Goal: Task Accomplishment & Management: Use online tool/utility

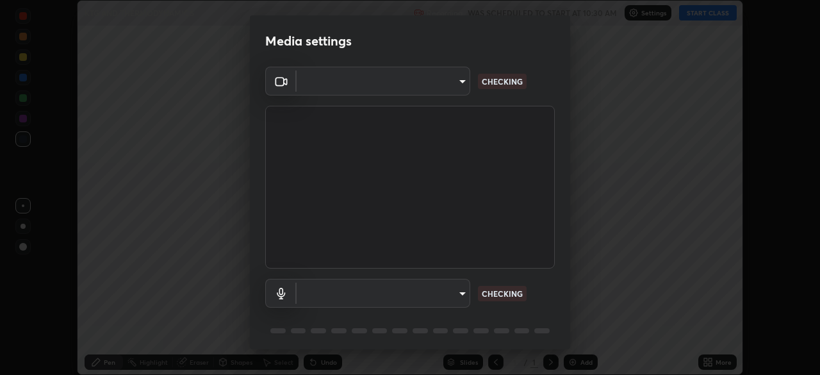
scroll to position [375, 820]
type input "7d393a75b5efabb373047579b199f96731eb4933b6c70bc853c0b4e4a878a56a"
type input "default"
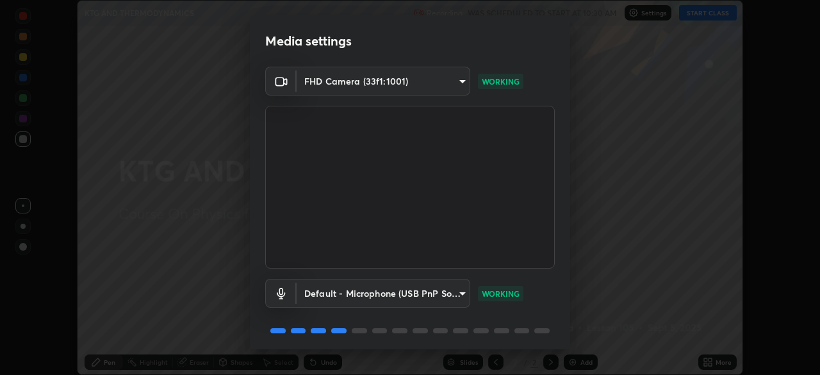
scroll to position [45, 0]
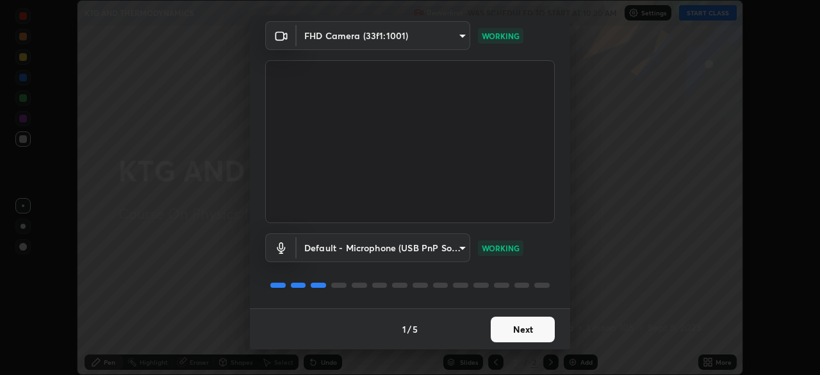
click at [509, 329] on button "Next" at bounding box center [523, 330] width 64 height 26
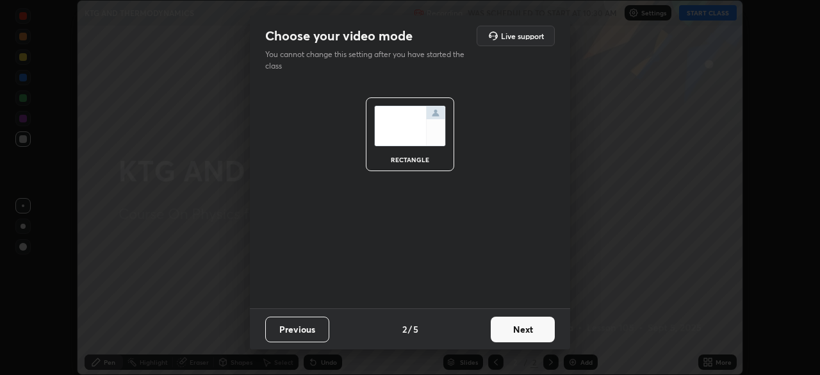
click at [523, 336] on button "Next" at bounding box center [523, 330] width 64 height 26
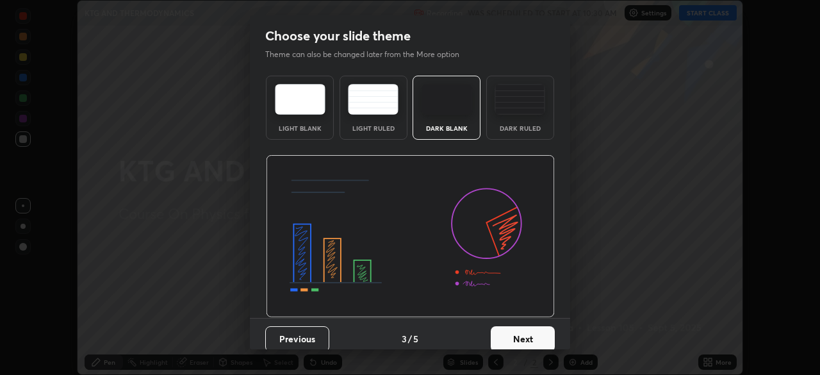
click at [527, 338] on button "Next" at bounding box center [523, 339] width 64 height 26
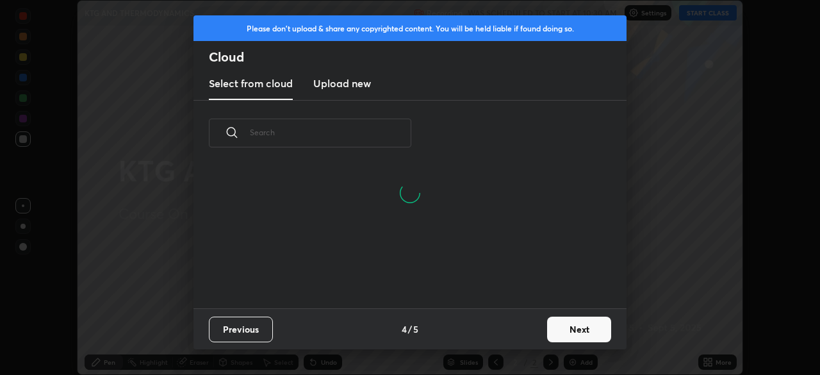
click at [563, 326] on button "Next" at bounding box center [579, 330] width 64 height 26
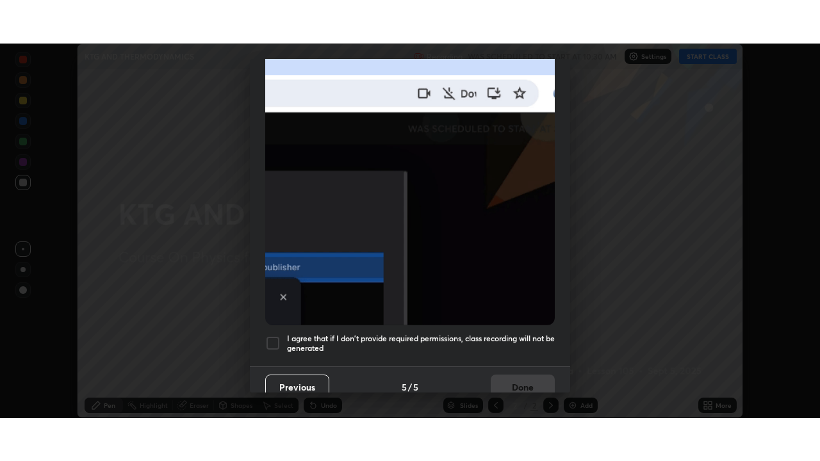
scroll to position [307, 0]
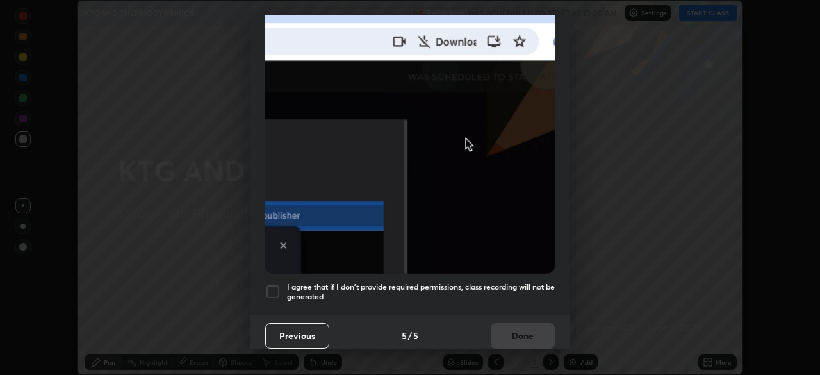
click at [450, 284] on h5 "I agree that if I don't provide required permissions, class recording will not …" at bounding box center [421, 292] width 268 height 20
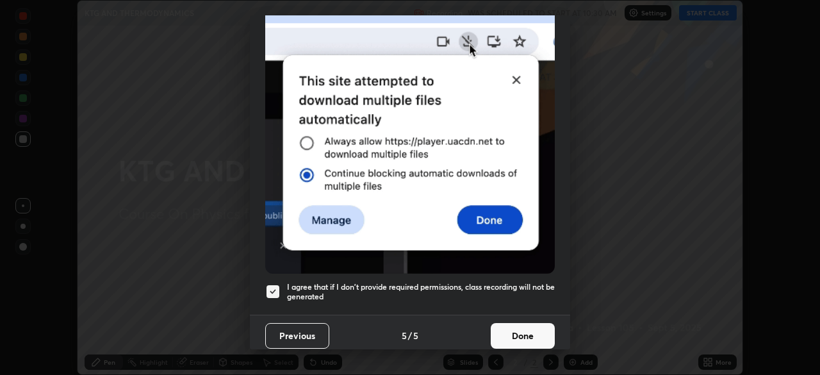
click at [514, 329] on button "Done" at bounding box center [523, 336] width 64 height 26
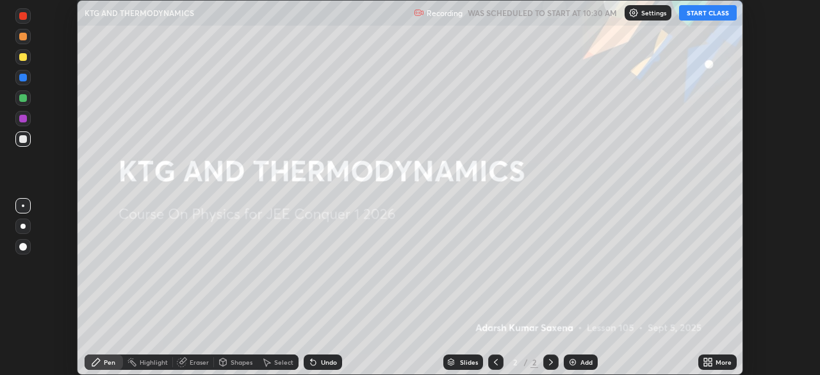
click at [705, 360] on icon at bounding box center [705, 359] width 3 height 3
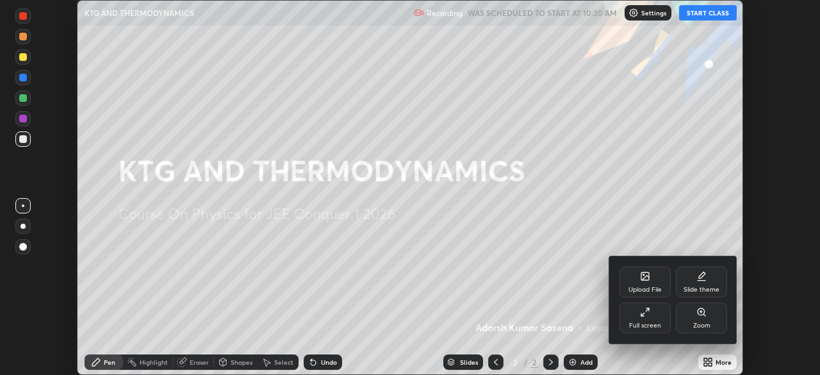
click at [659, 315] on div "Full screen" at bounding box center [645, 317] width 51 height 31
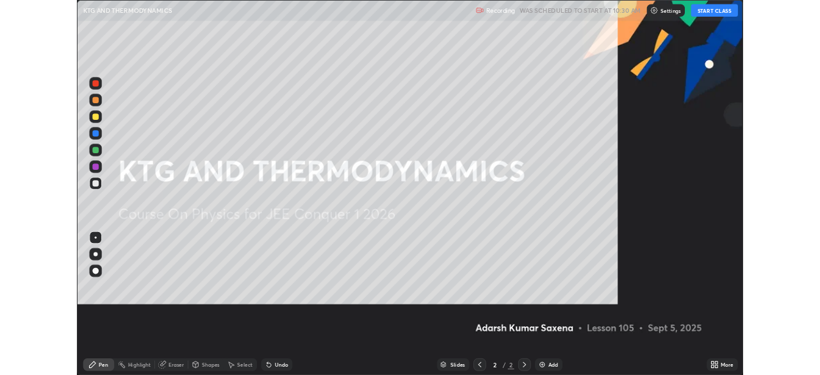
scroll to position [461, 820]
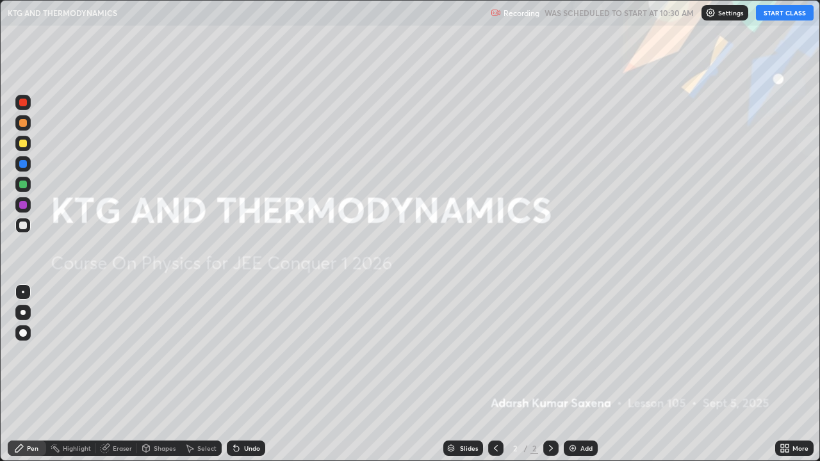
click at [773, 14] on button "START CLASS" at bounding box center [785, 12] width 58 height 15
click at [583, 374] on div "Add" at bounding box center [581, 448] width 34 height 15
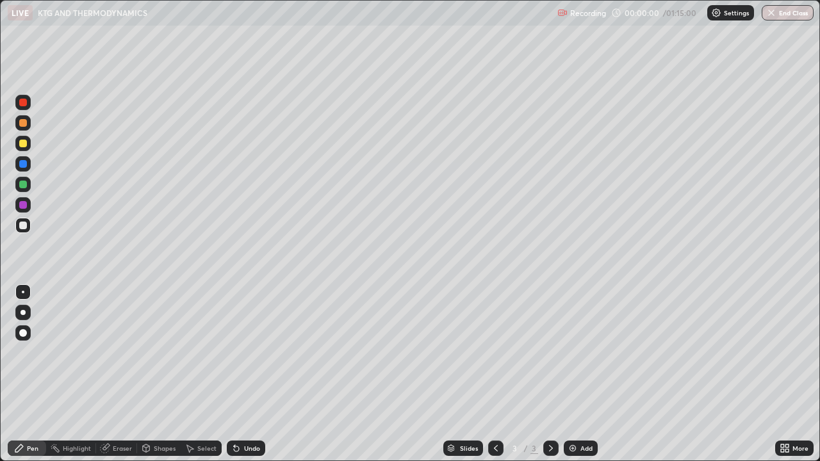
click at [21, 333] on div at bounding box center [23, 333] width 8 height 8
click at [26, 374] on div "Pen" at bounding box center [27, 448] width 38 height 15
click at [21, 338] on div at bounding box center [22, 333] width 15 height 15
click at [154, 374] on div "Shapes" at bounding box center [159, 448] width 44 height 15
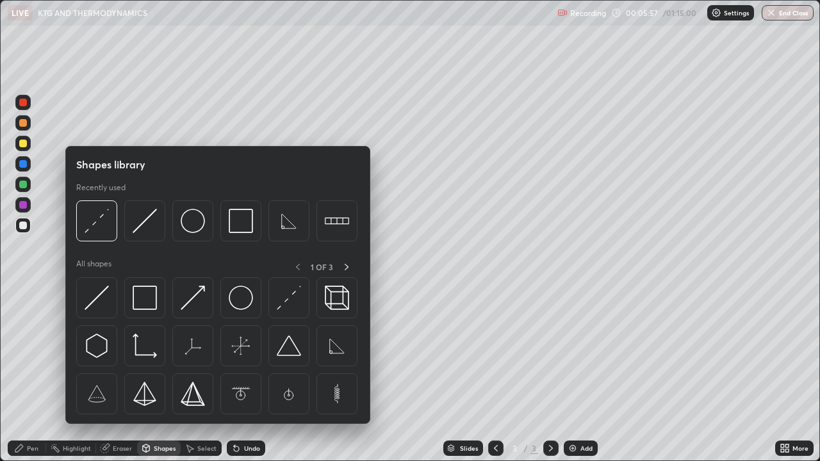
click at [29, 374] on div "Pen" at bounding box center [33, 448] width 12 height 6
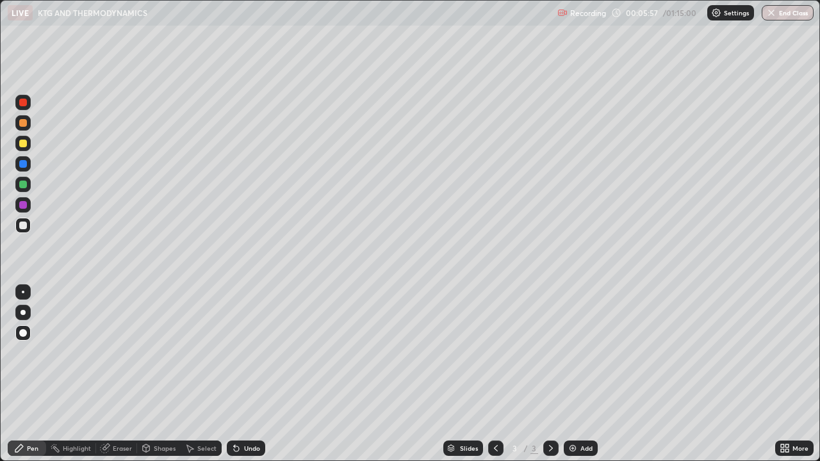
click at [27, 374] on div "Pen" at bounding box center [33, 448] width 12 height 6
click at [29, 374] on div "Pen" at bounding box center [33, 448] width 12 height 6
click at [242, 374] on div "Undo" at bounding box center [246, 448] width 38 height 15
click at [158, 374] on div "Shapes" at bounding box center [165, 448] width 22 height 6
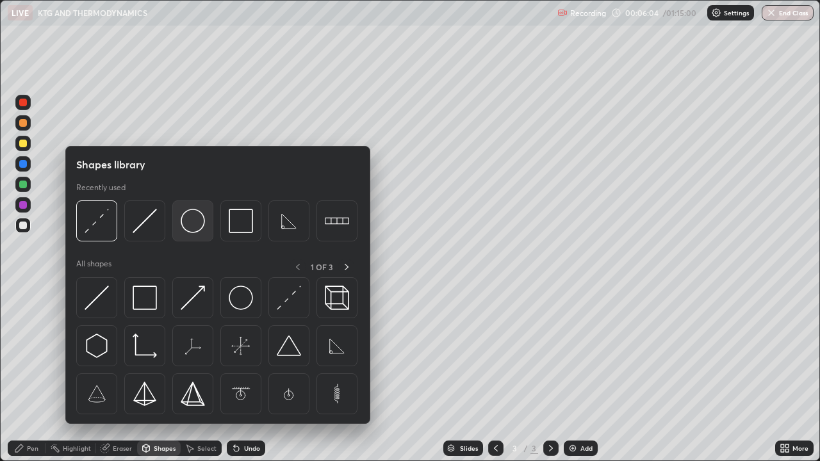
click at [195, 233] on img at bounding box center [193, 221] width 24 height 24
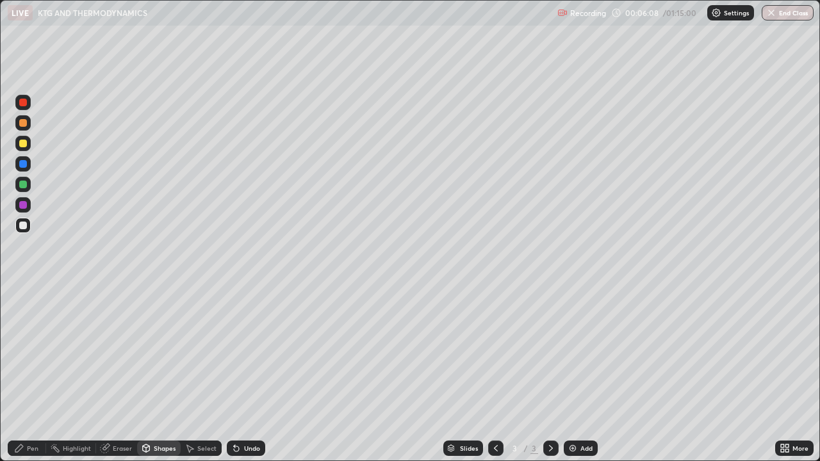
click at [34, 374] on div "Pen" at bounding box center [33, 448] width 12 height 6
click at [162, 374] on div "Shapes" at bounding box center [165, 448] width 22 height 6
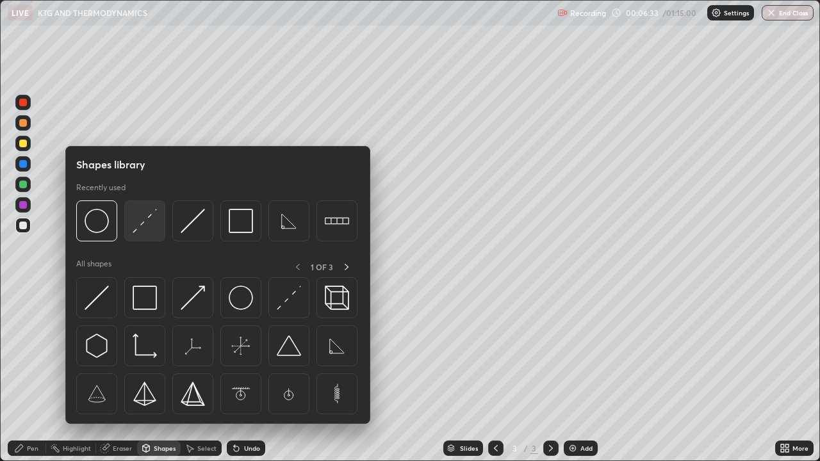
click at [144, 228] on img at bounding box center [145, 221] width 24 height 24
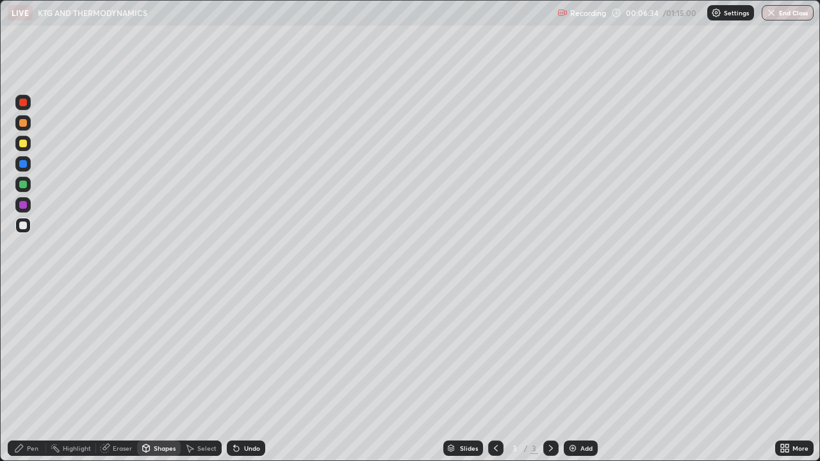
click at [25, 147] on div at bounding box center [23, 144] width 8 height 8
click at [40, 374] on div "Pen" at bounding box center [27, 448] width 38 height 15
click at [125, 374] on div "Eraser" at bounding box center [122, 448] width 19 height 6
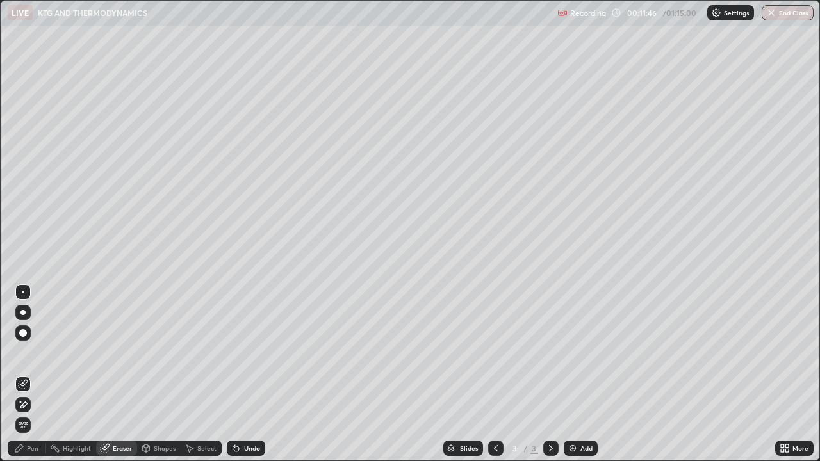
click at [33, 374] on div "Pen" at bounding box center [27, 448] width 38 height 15
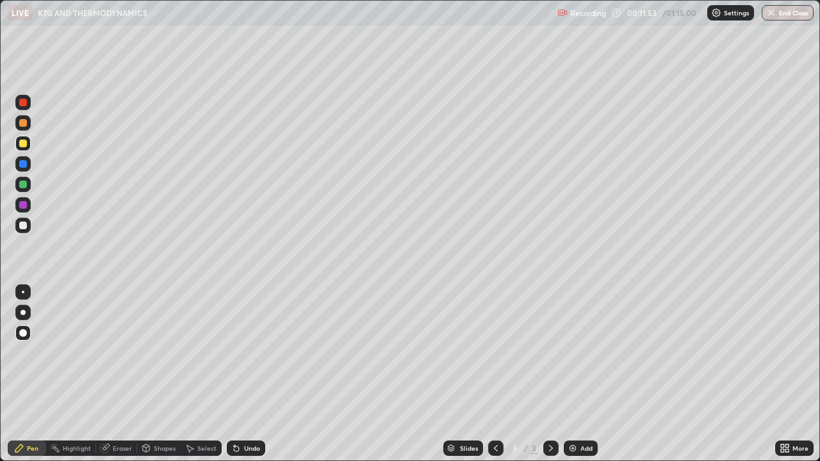
click at [125, 374] on div "Eraser" at bounding box center [122, 448] width 19 height 6
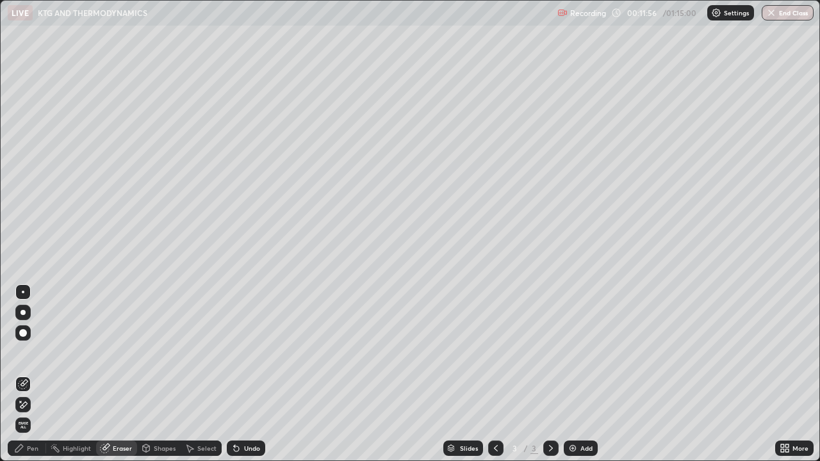
click at [579, 374] on div "Add" at bounding box center [581, 448] width 34 height 15
click at [28, 374] on div "Pen" at bounding box center [33, 448] width 12 height 6
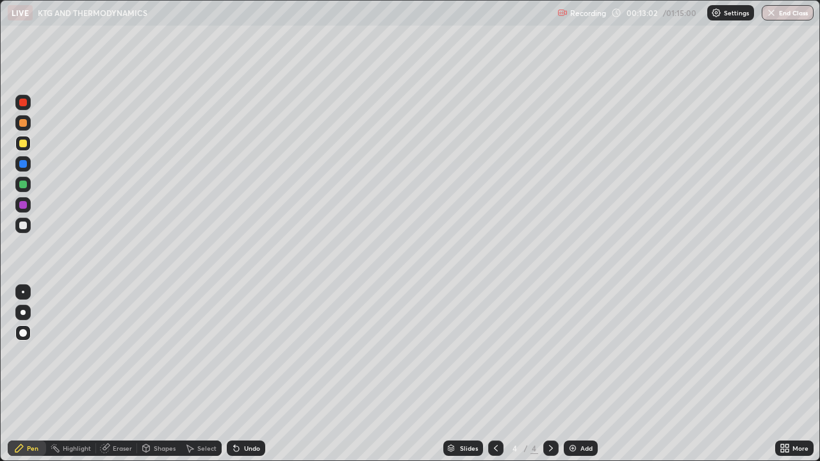
click at [34, 374] on div "Pen" at bounding box center [33, 448] width 12 height 6
click at [118, 374] on div "Eraser" at bounding box center [122, 448] width 19 height 6
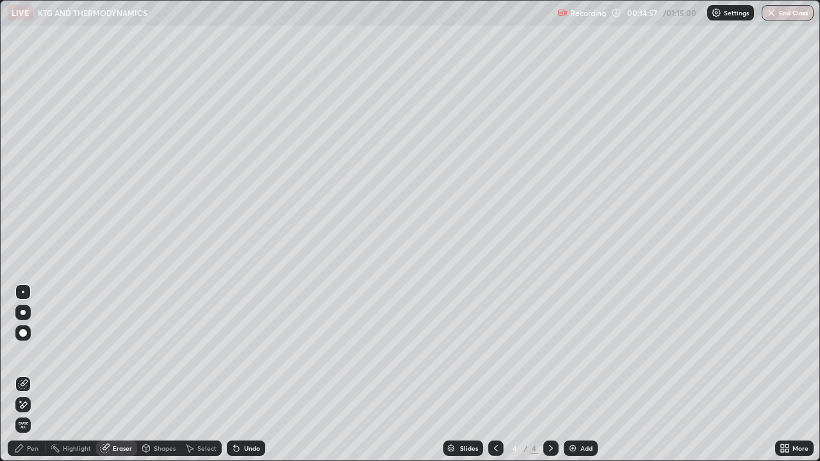
click at [30, 374] on div "Pen" at bounding box center [33, 448] width 12 height 6
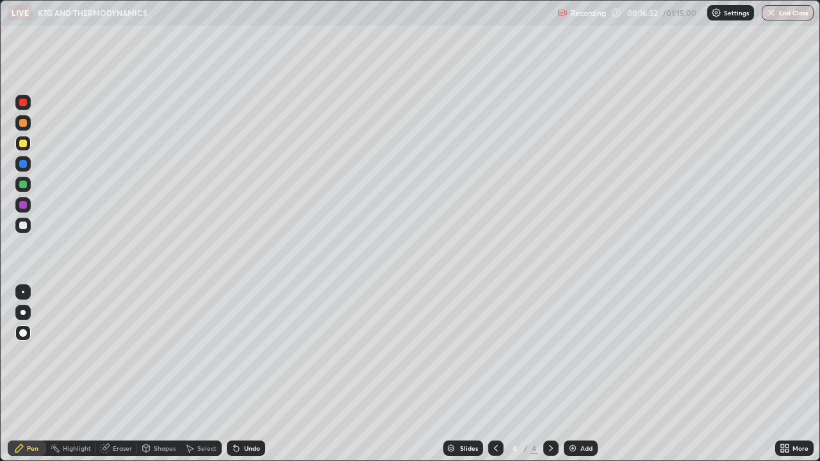
click at [122, 374] on div "Eraser" at bounding box center [122, 448] width 19 height 6
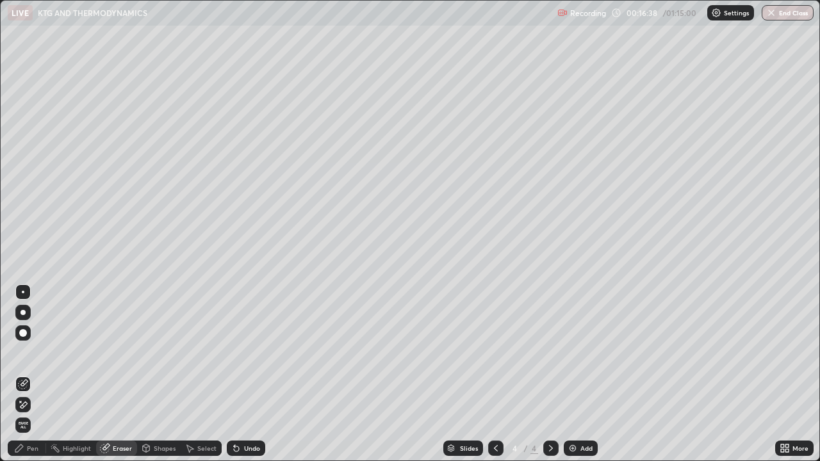
click at [29, 374] on div "Pen" at bounding box center [33, 448] width 12 height 6
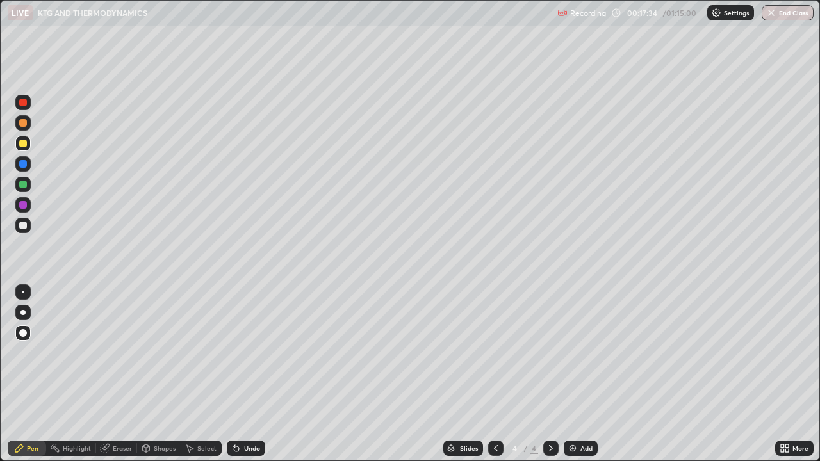
click at [120, 374] on div "Eraser" at bounding box center [122, 448] width 19 height 6
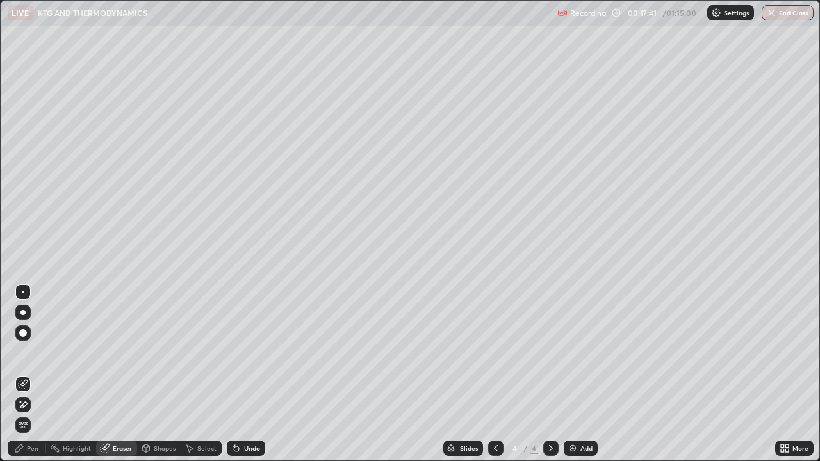
click at [29, 374] on div "Pen" at bounding box center [33, 448] width 12 height 6
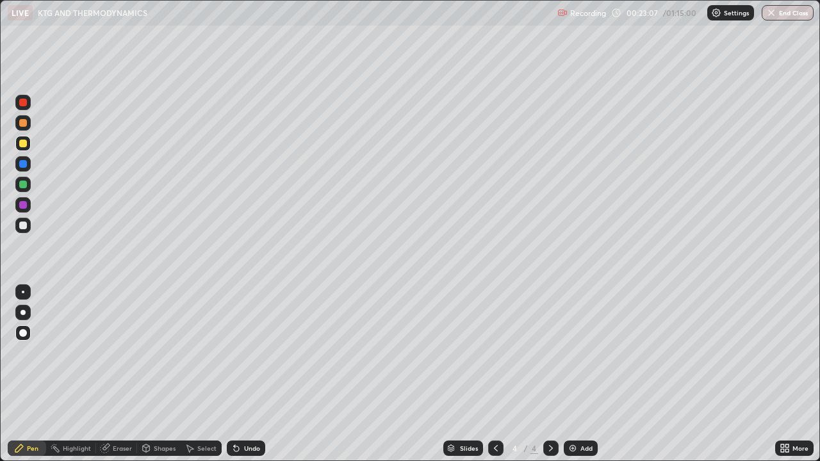
click at [23, 313] on div at bounding box center [23, 312] width 5 height 5
click at [39, 374] on div "Pen" at bounding box center [27, 448] width 38 height 15
click at [234, 374] on icon at bounding box center [234, 445] width 1 height 1
click at [244, 374] on div "Undo" at bounding box center [252, 448] width 16 height 6
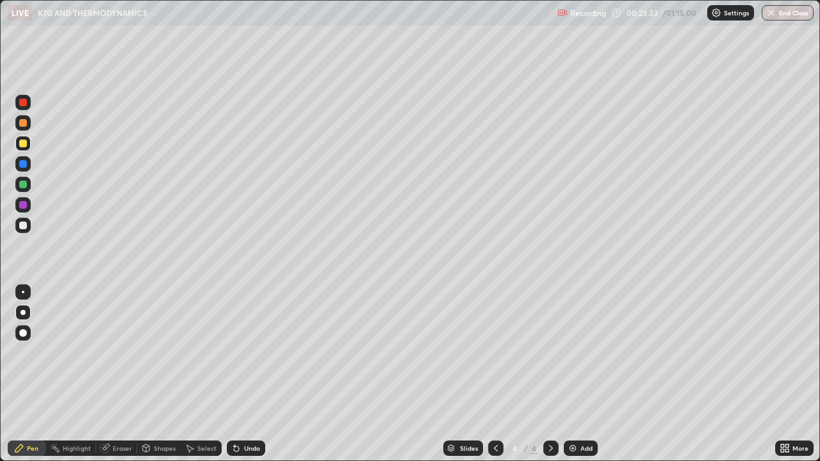
click at [37, 374] on div "Pen" at bounding box center [33, 448] width 12 height 6
click at [19, 320] on div at bounding box center [22, 312] width 15 height 21
click at [244, 374] on div "Undo" at bounding box center [252, 448] width 16 height 6
click at [247, 374] on div "Undo" at bounding box center [252, 448] width 16 height 6
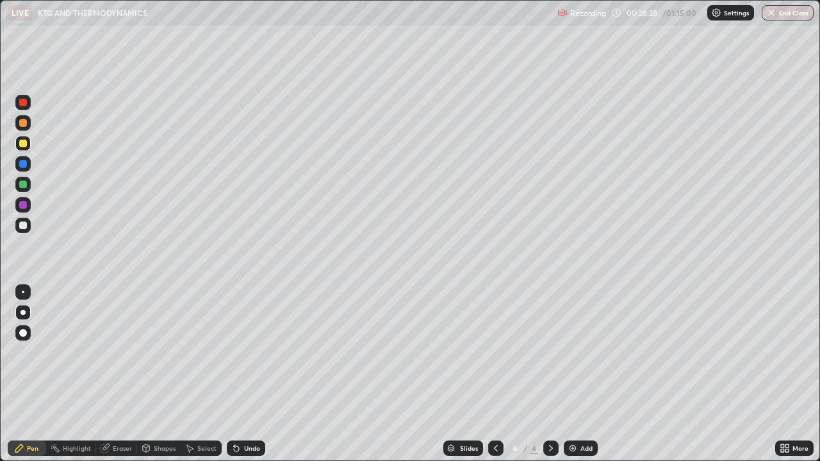
click at [248, 374] on div "Undo" at bounding box center [252, 448] width 16 height 6
click at [247, 374] on div "Undo" at bounding box center [246, 448] width 38 height 15
click at [248, 374] on div "Undo" at bounding box center [252, 448] width 16 height 6
click at [247, 374] on div "Undo" at bounding box center [252, 448] width 16 height 6
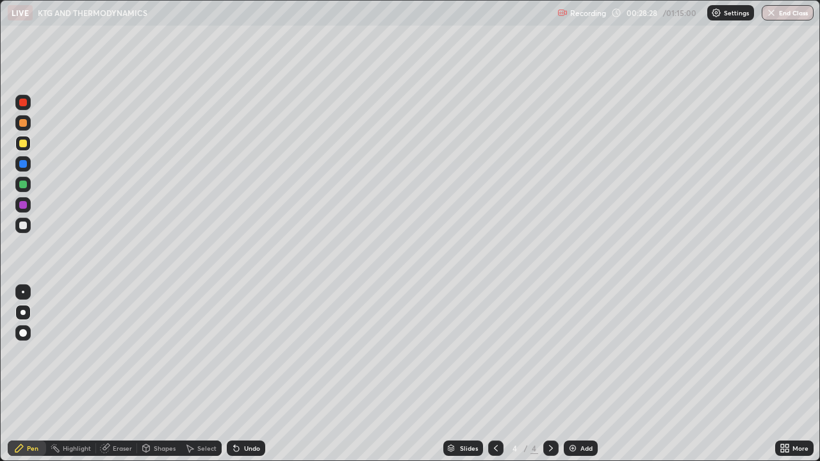
click at [245, 374] on div "Undo" at bounding box center [252, 448] width 16 height 6
click at [244, 374] on div "Undo" at bounding box center [252, 448] width 16 height 6
click at [241, 374] on div "Undo" at bounding box center [246, 448] width 38 height 15
click at [239, 374] on icon at bounding box center [236, 448] width 10 height 10
click at [238, 374] on icon at bounding box center [236, 448] width 10 height 10
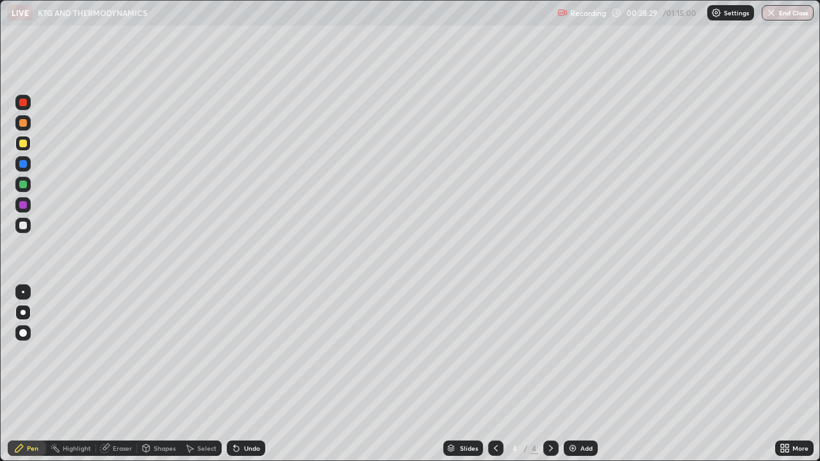
click at [239, 374] on icon at bounding box center [236, 448] width 10 height 10
click at [238, 374] on icon at bounding box center [236, 448] width 10 height 10
click at [239, 374] on icon at bounding box center [236, 448] width 10 height 10
click at [240, 374] on div "Undo" at bounding box center [246, 448] width 38 height 15
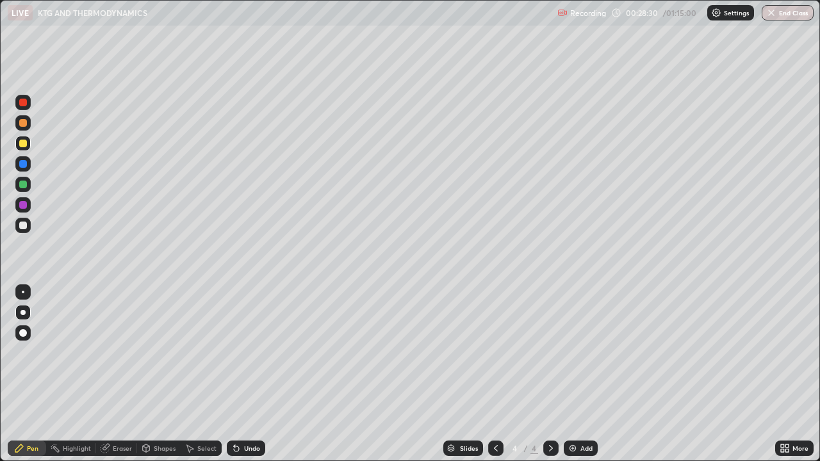
click at [240, 374] on div "Undo" at bounding box center [246, 448] width 38 height 15
click at [241, 374] on div "Undo" at bounding box center [246, 448] width 38 height 15
click at [242, 374] on div "Undo" at bounding box center [246, 448] width 38 height 15
click at [244, 374] on div "Undo" at bounding box center [246, 448] width 38 height 15
click at [245, 374] on div "Undo" at bounding box center [246, 448] width 38 height 15
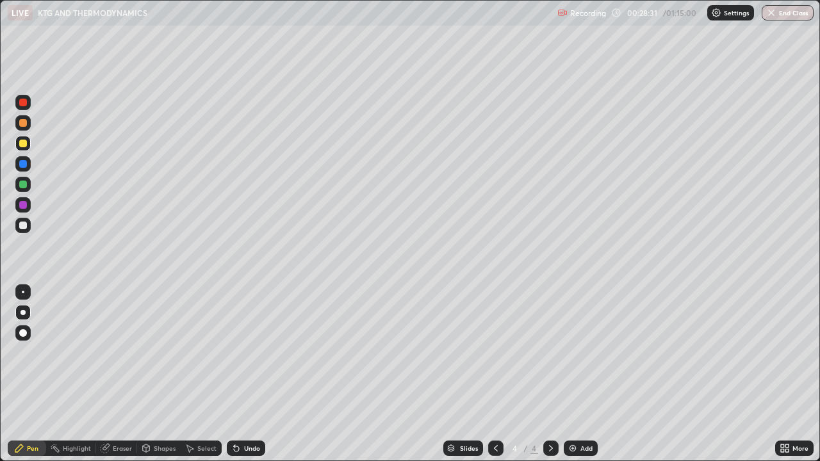
click at [245, 374] on div "Undo" at bounding box center [246, 448] width 38 height 15
click at [245, 374] on div "Undo" at bounding box center [244, 449] width 44 height 26
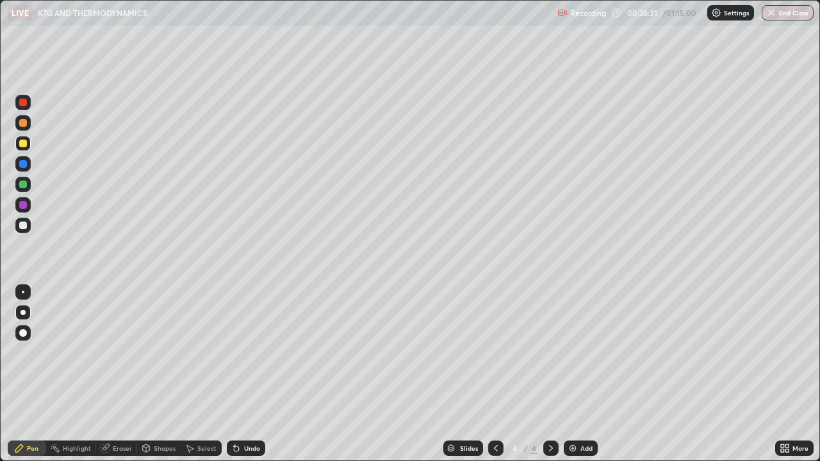
click at [245, 374] on div "Undo" at bounding box center [244, 449] width 44 height 26
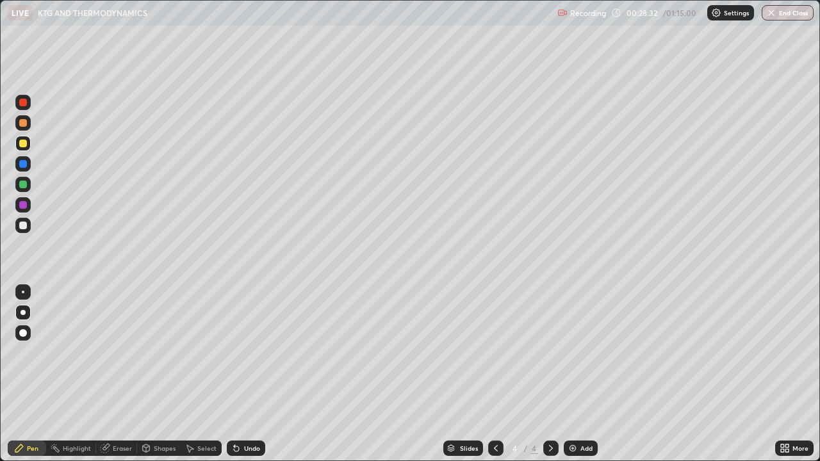
click at [250, 374] on div "Undo" at bounding box center [244, 449] width 44 height 26
click at [250, 374] on div "Undo" at bounding box center [246, 448] width 38 height 15
click at [252, 374] on div "Undo" at bounding box center [246, 448] width 38 height 15
click at [254, 374] on div "Undo" at bounding box center [246, 448] width 38 height 15
click at [258, 374] on div "Undo" at bounding box center [246, 448] width 38 height 15
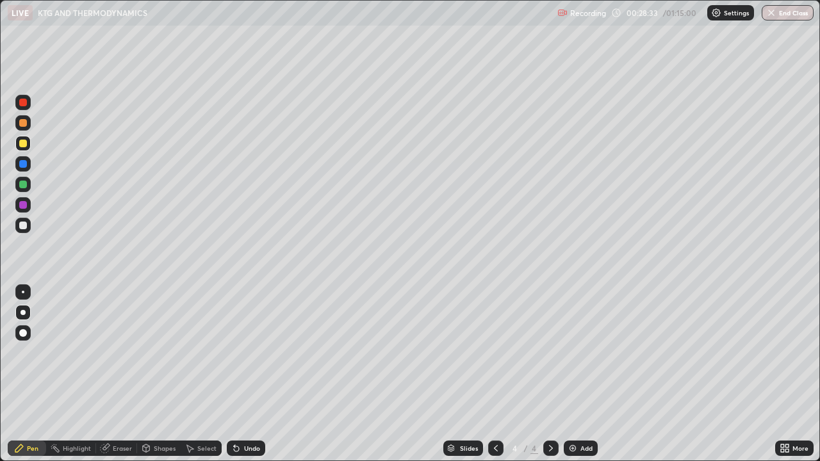
click at [258, 374] on div "Undo" at bounding box center [246, 448] width 38 height 15
click at [259, 374] on div "Undo" at bounding box center [246, 448] width 38 height 15
click at [258, 374] on div "Undo" at bounding box center [246, 448] width 38 height 15
click at [260, 374] on div "Undo" at bounding box center [246, 448] width 38 height 15
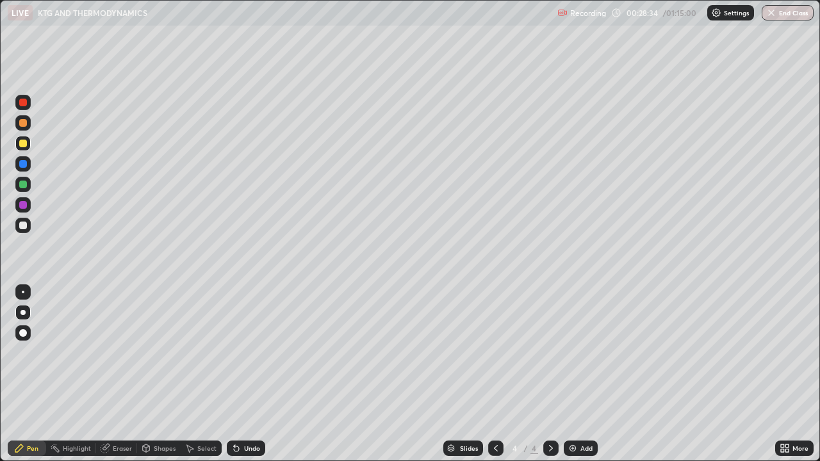
click at [260, 374] on div "Undo" at bounding box center [246, 448] width 38 height 15
click at [258, 374] on div "Undo" at bounding box center [246, 448] width 38 height 15
click at [258, 374] on div "Undo" at bounding box center [244, 449] width 44 height 26
click at [257, 374] on div "Undo" at bounding box center [244, 449] width 44 height 26
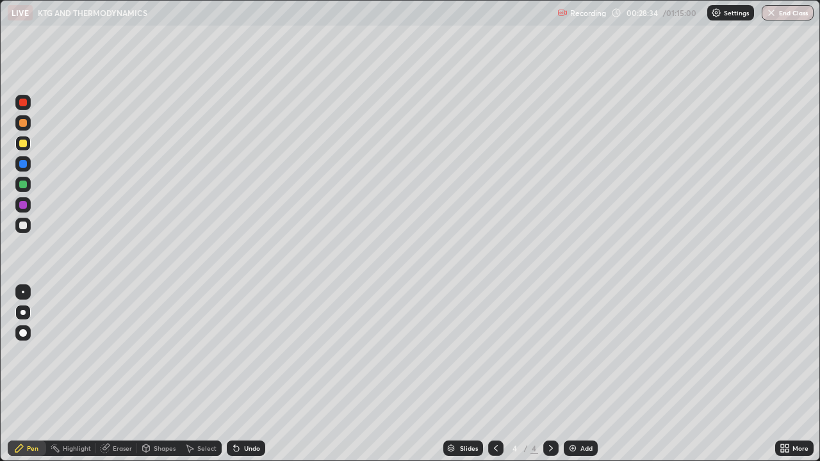
click at [254, 374] on div "Undo" at bounding box center [244, 449] width 44 height 26
click at [252, 374] on div "Undo" at bounding box center [244, 449] width 44 height 26
click at [251, 374] on div "Undo" at bounding box center [246, 448] width 38 height 15
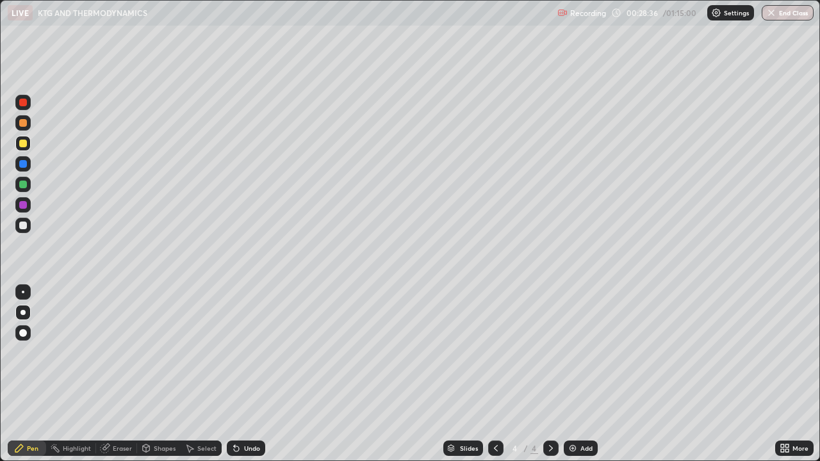
click at [246, 374] on div "Undo" at bounding box center [252, 448] width 16 height 6
click at [245, 374] on div "Undo" at bounding box center [252, 448] width 16 height 6
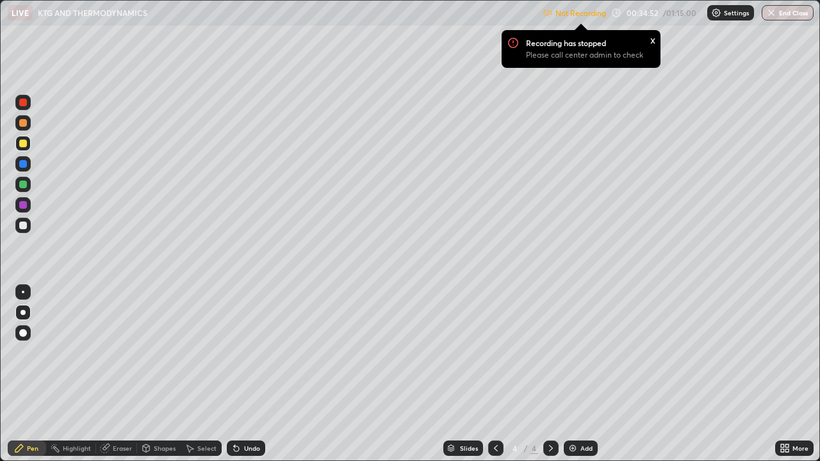
click at [581, 374] on div "Add" at bounding box center [587, 448] width 12 height 6
click at [24, 374] on div "Pen" at bounding box center [27, 448] width 38 height 15
click at [27, 374] on div "Pen" at bounding box center [33, 448] width 12 height 6
click at [572, 374] on div "Add" at bounding box center [581, 448] width 34 height 15
click at [119, 374] on div "Eraser" at bounding box center [122, 448] width 19 height 6
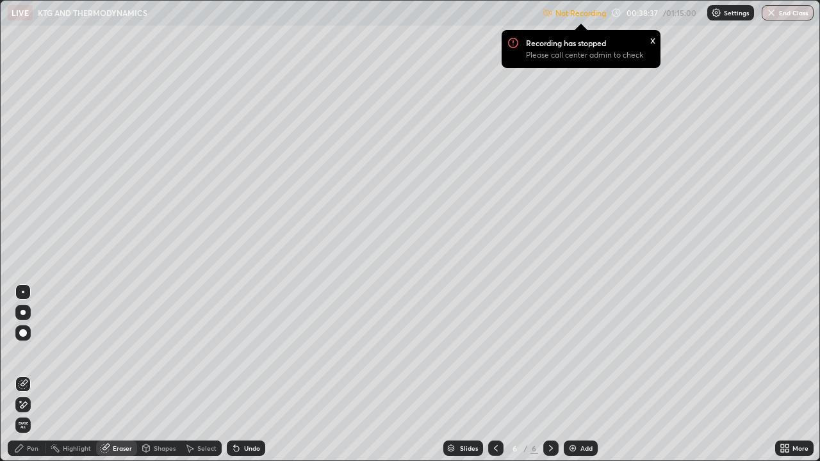
click at [71, 374] on div "Highlight" at bounding box center [77, 448] width 28 height 6
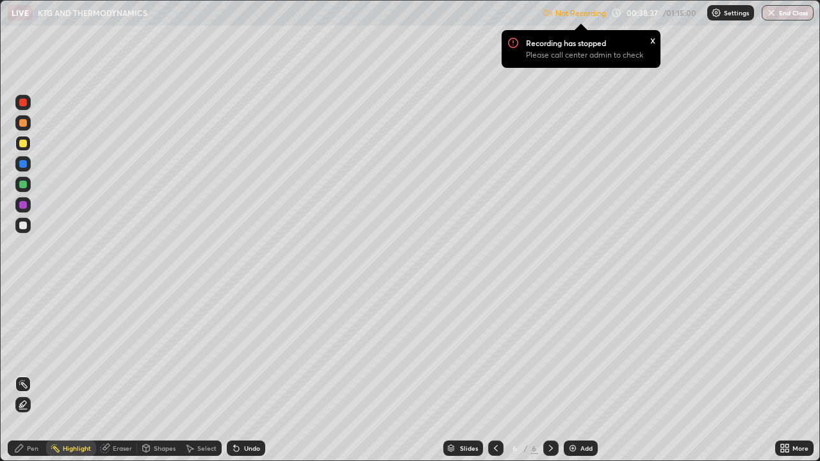
click at [161, 374] on div "Shapes" at bounding box center [165, 448] width 22 height 6
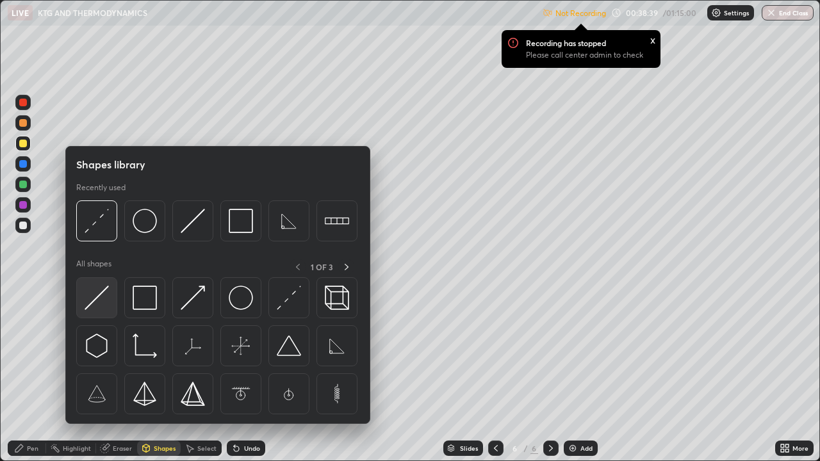
click at [94, 295] on img at bounding box center [97, 298] width 24 height 24
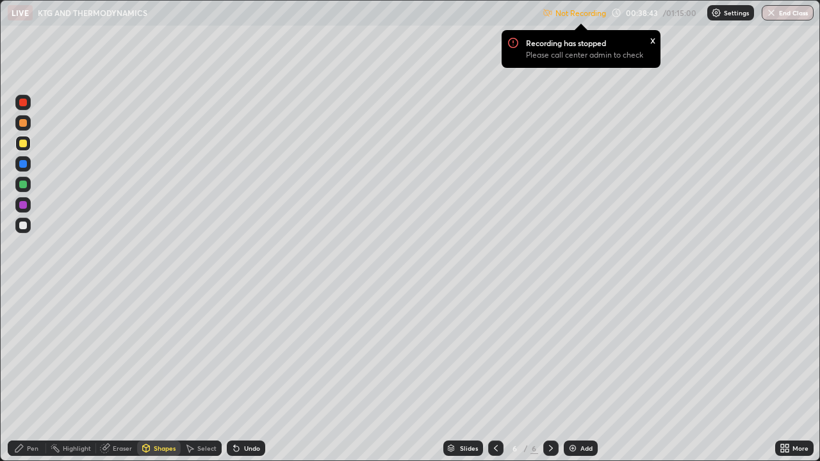
click at [150, 374] on icon at bounding box center [146, 448] width 10 height 10
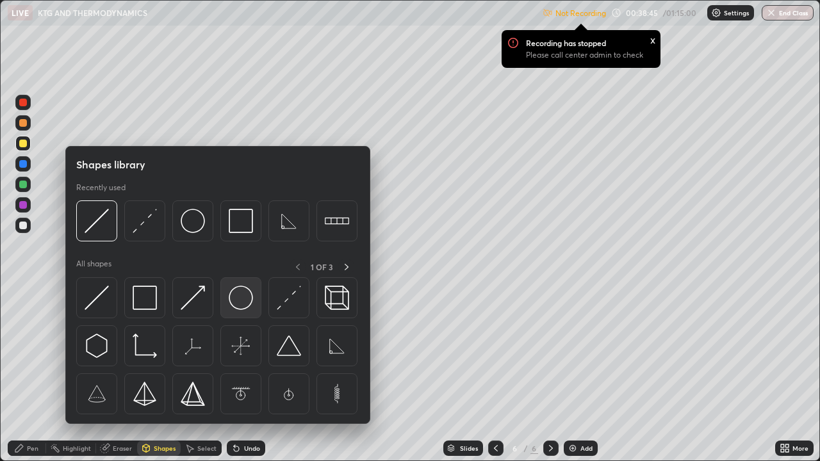
click at [233, 299] on img at bounding box center [241, 298] width 24 height 24
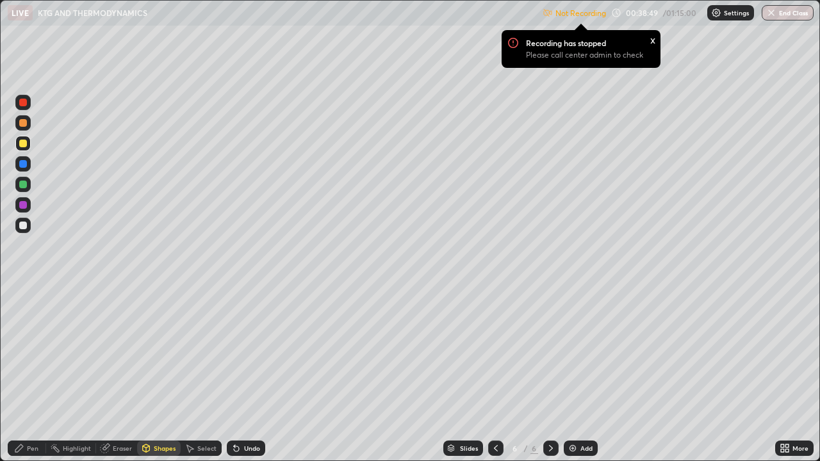
click at [30, 374] on div "Pen" at bounding box center [33, 448] width 12 height 6
click at [156, 374] on div "Shapes" at bounding box center [165, 448] width 22 height 6
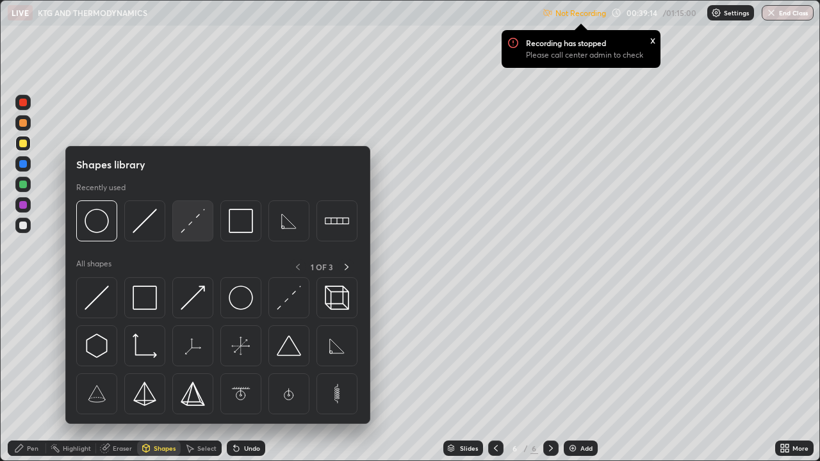
click at [190, 231] on img at bounding box center [193, 221] width 24 height 24
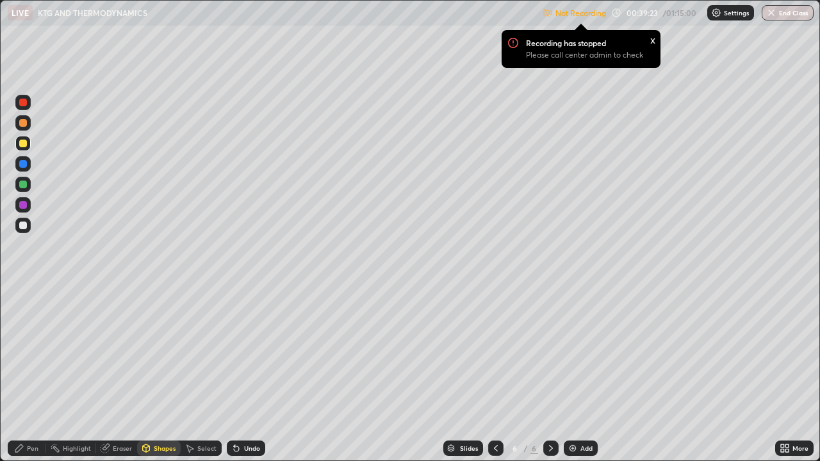
click at [247, 374] on div "Undo" at bounding box center [252, 448] width 16 height 6
click at [31, 374] on div "Pen" at bounding box center [33, 448] width 12 height 6
click at [161, 374] on div "Shapes" at bounding box center [165, 448] width 22 height 6
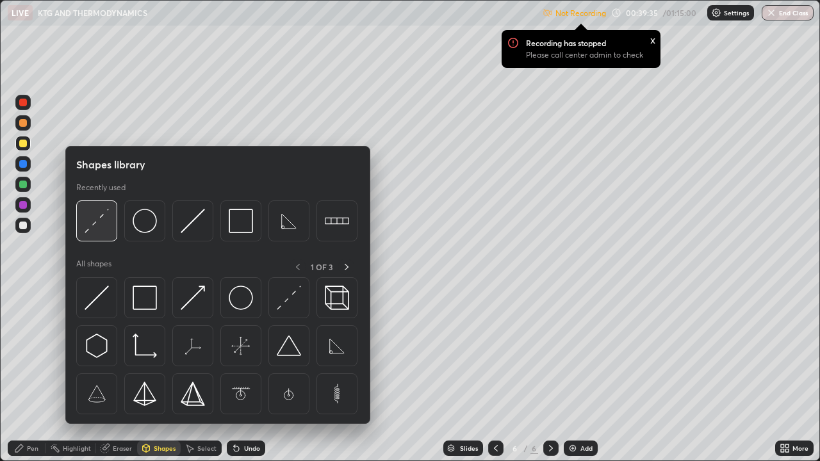
click at [104, 236] on div at bounding box center [96, 221] width 41 height 41
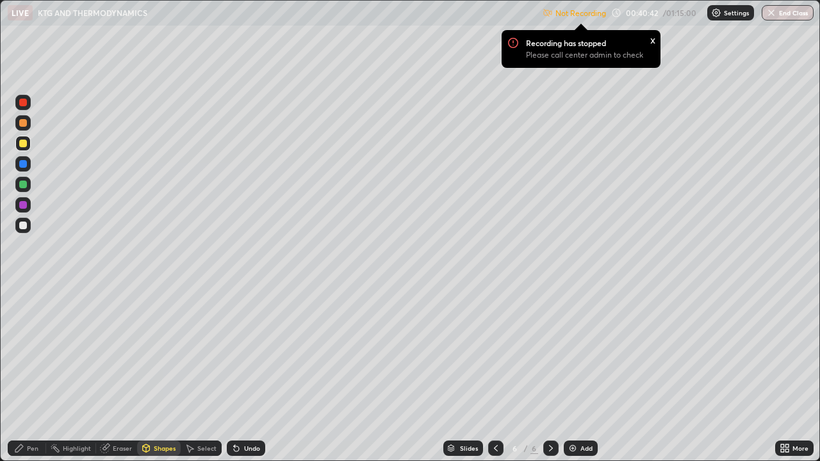
click at [17, 374] on icon at bounding box center [19, 449] width 8 height 8
click at [581, 374] on div "Add" at bounding box center [587, 448] width 12 height 6
click at [494, 374] on icon at bounding box center [496, 448] width 4 height 6
click at [570, 374] on img at bounding box center [573, 448] width 10 height 10
click at [653, 44] on div "x" at bounding box center [652, 39] width 5 height 13
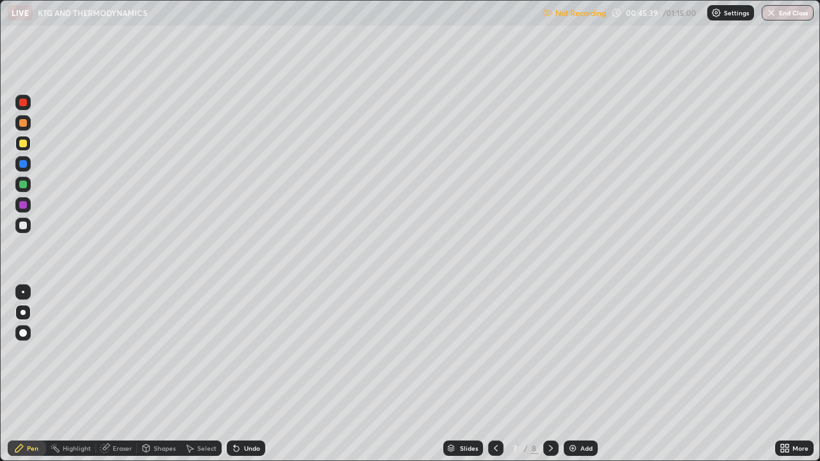
click at [579, 14] on p "Not Recording" at bounding box center [581, 13] width 51 height 10
click at [575, 15] on p "Not Recording" at bounding box center [581, 13] width 51 height 10
click at [548, 13] on img at bounding box center [548, 13] width 10 height 10
click at [543, 17] on img at bounding box center [548, 13] width 10 height 10
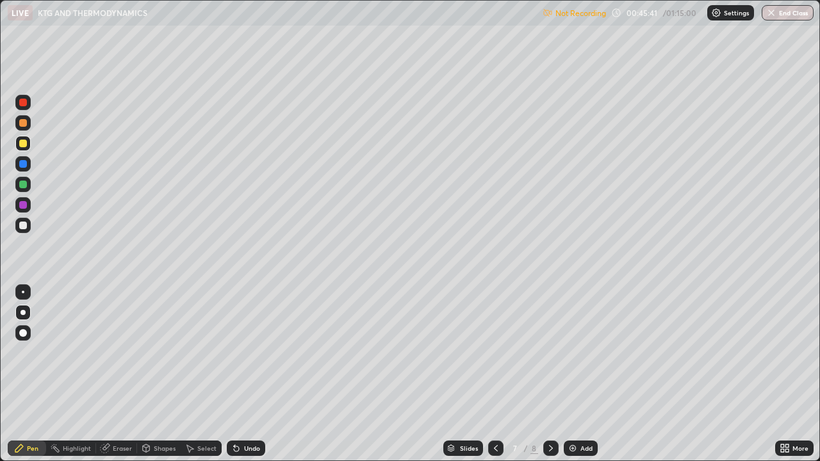
click at [543, 17] on img at bounding box center [548, 13] width 10 height 10
click at [543, 18] on div "Not Recording" at bounding box center [574, 13] width 63 height 25
click at [783, 374] on icon at bounding box center [782, 446] width 3 height 3
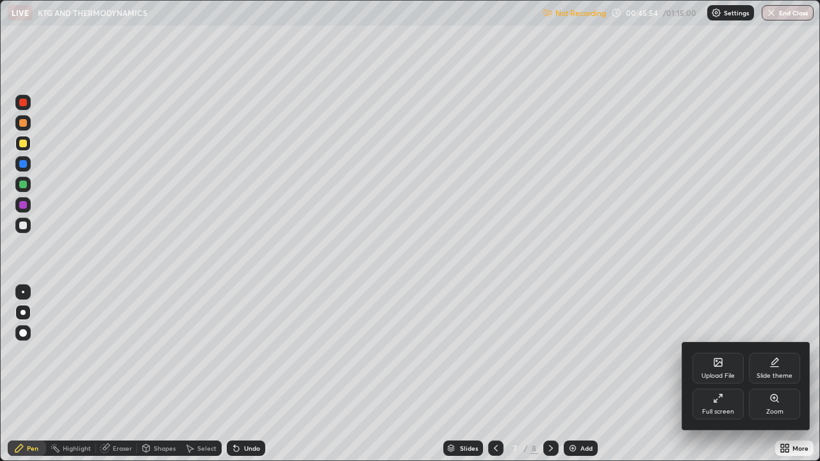
click at [729, 374] on div "Full screen" at bounding box center [718, 404] width 51 height 31
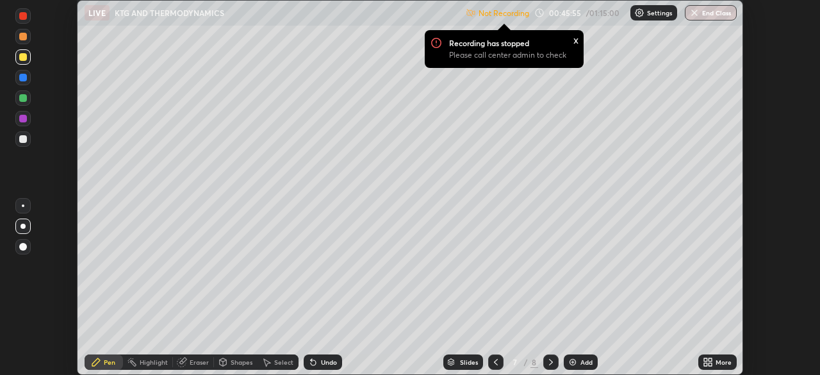
scroll to position [63700, 63255]
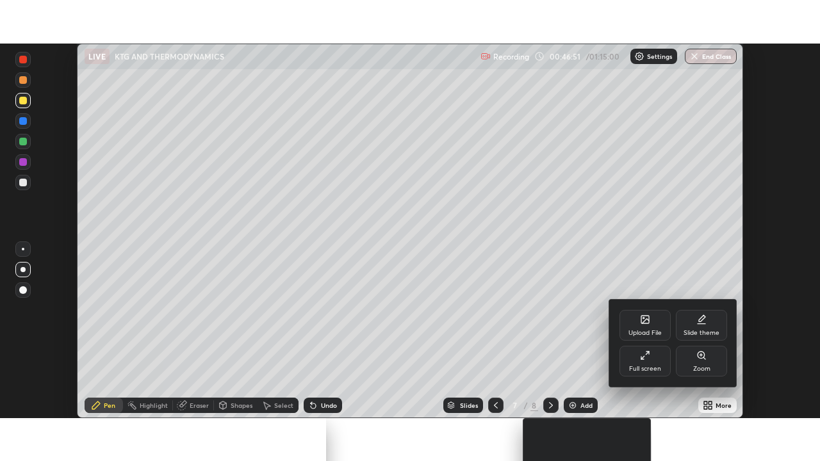
scroll to position [375, 820]
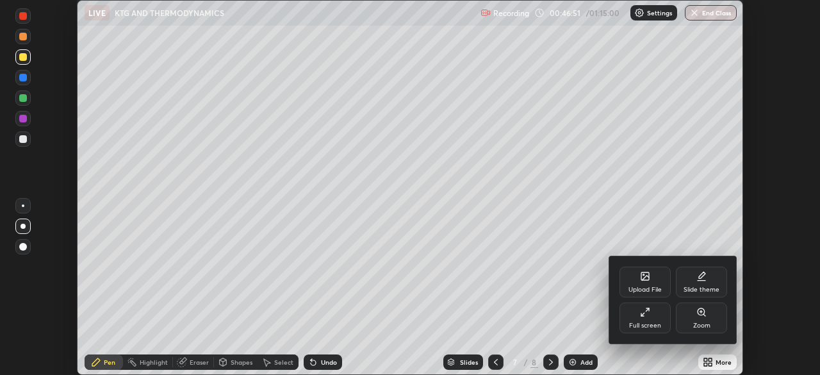
click at [655, 320] on div "Full screen" at bounding box center [645, 317] width 51 height 31
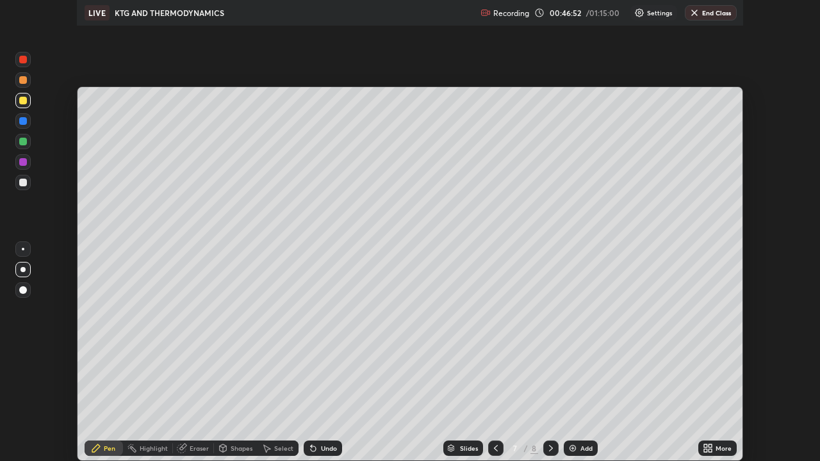
scroll to position [461, 820]
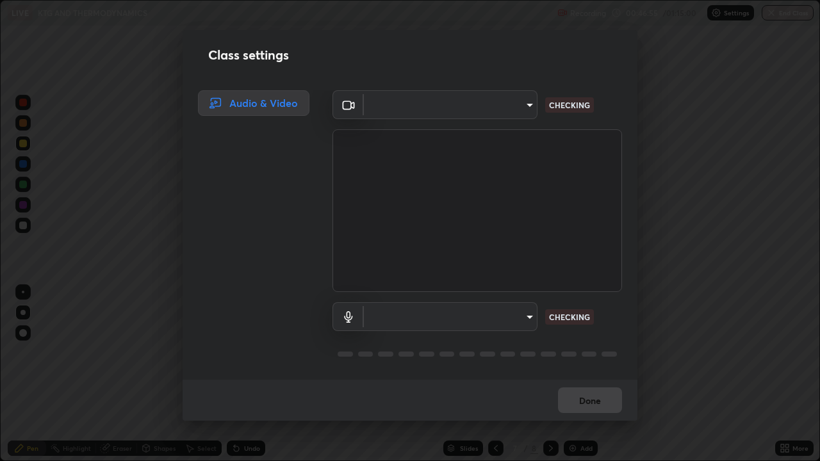
type input "7d393a75b5efabb373047579b199f96731eb4933b6c70bc853c0b4e4a878a56a"
type input "default"
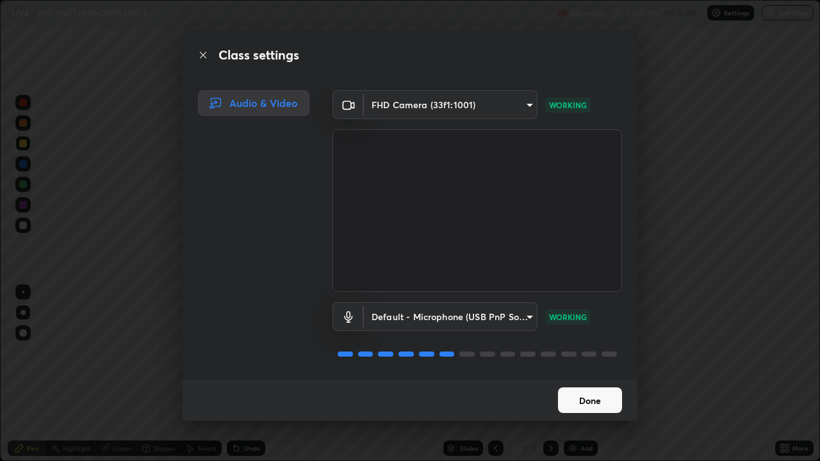
click at [607, 374] on button "Done" at bounding box center [590, 401] width 64 height 26
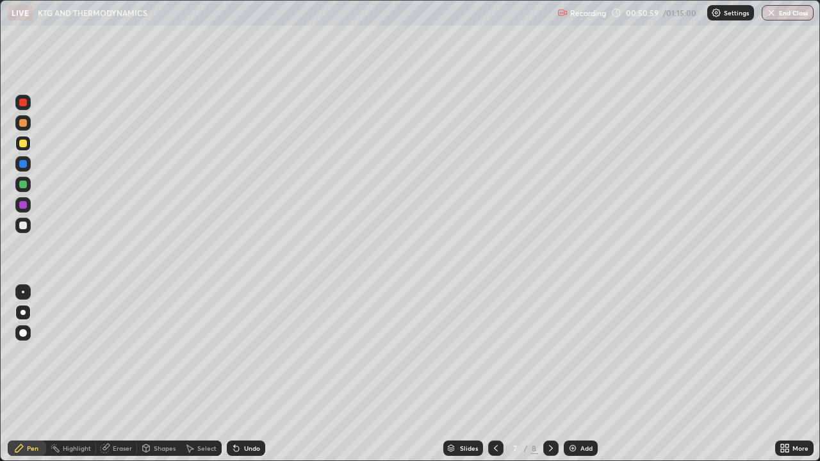
click at [548, 374] on icon at bounding box center [551, 448] width 10 height 10
click at [570, 374] on img at bounding box center [573, 448] width 10 height 10
click at [736, 18] on div "Settings" at bounding box center [730, 12] width 47 height 15
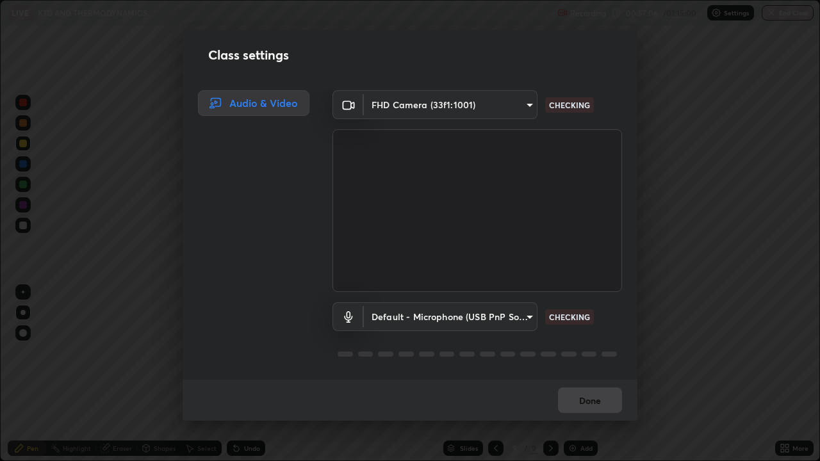
click at [739, 15] on div "Class settings Audio & Video FHD Camera (33f1:1001) 7d393a75b5efabb373047579b19…" at bounding box center [410, 230] width 820 height 461
click at [697, 82] on div "Class settings Audio & Video FHD Camera (33f1:1001) 7d393a75b5efabb373047579b19…" at bounding box center [410, 230] width 820 height 461
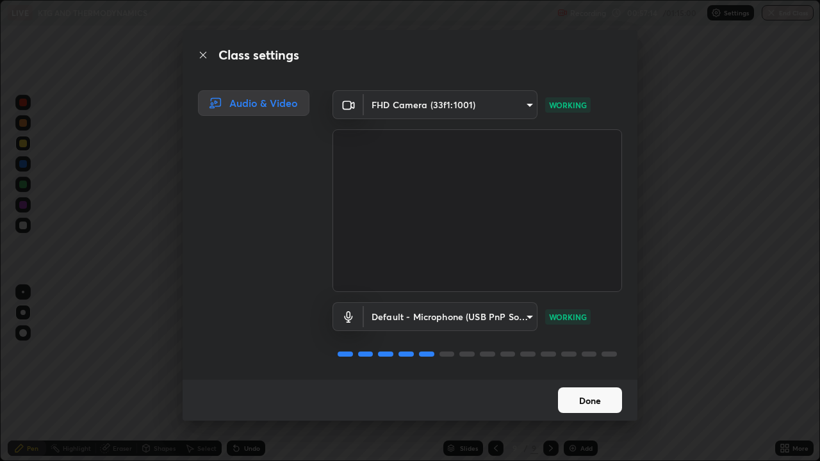
click at [584, 374] on button "Done" at bounding box center [590, 401] width 64 height 26
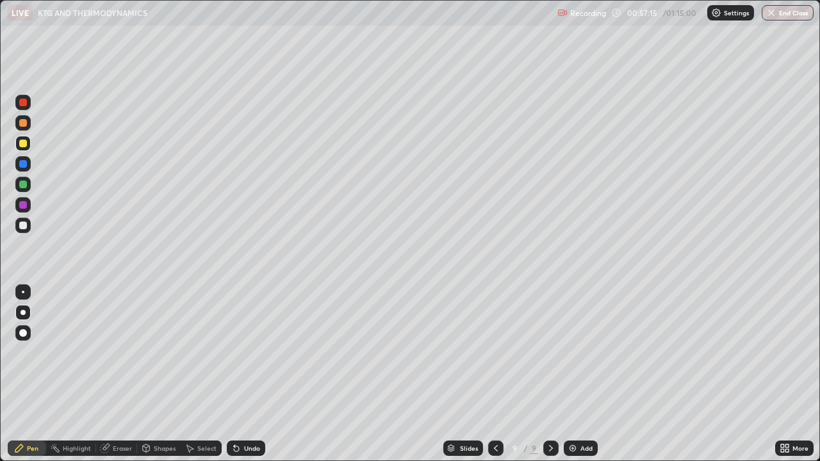
click at [619, 15] on div "Recording 00:57:15 / 01:15:00 Settings End Class" at bounding box center [685, 13] width 256 height 25
click at [615, 13] on div "Recording 00:57:16 / 01:15:00 Settings End Class" at bounding box center [685, 13] width 256 height 25
click at [677, 9] on div "Recording 00:59:53 / 01:15:00 Settings End Class" at bounding box center [685, 13] width 256 height 25
click at [679, 15] on div "Recording 00:59:53 / 01:15:00 Settings End Class" at bounding box center [685, 13] width 256 height 25
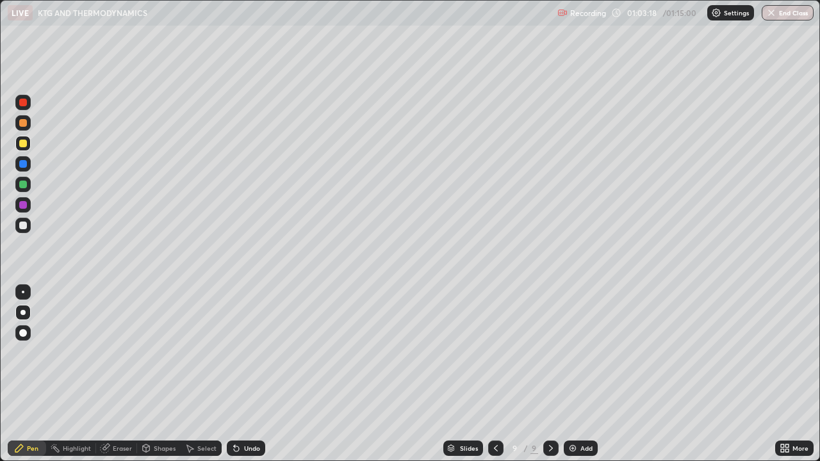
click at [770, 17] on img "button" at bounding box center [771, 13] width 10 height 10
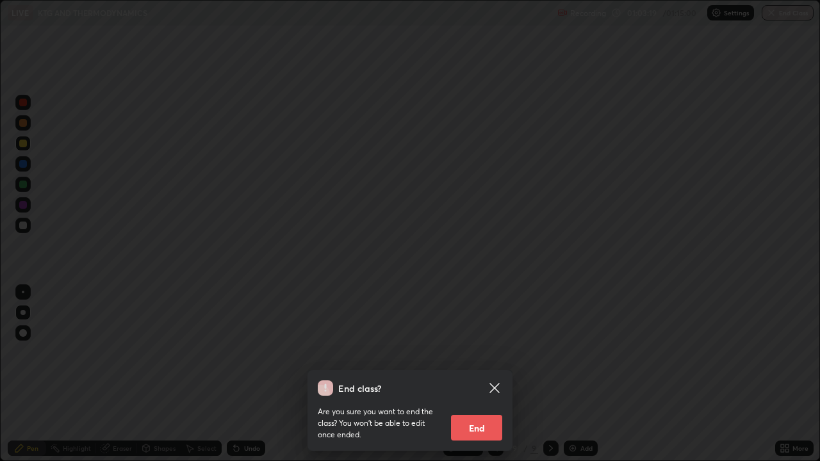
click at [475, 374] on button "End" at bounding box center [476, 428] width 51 height 26
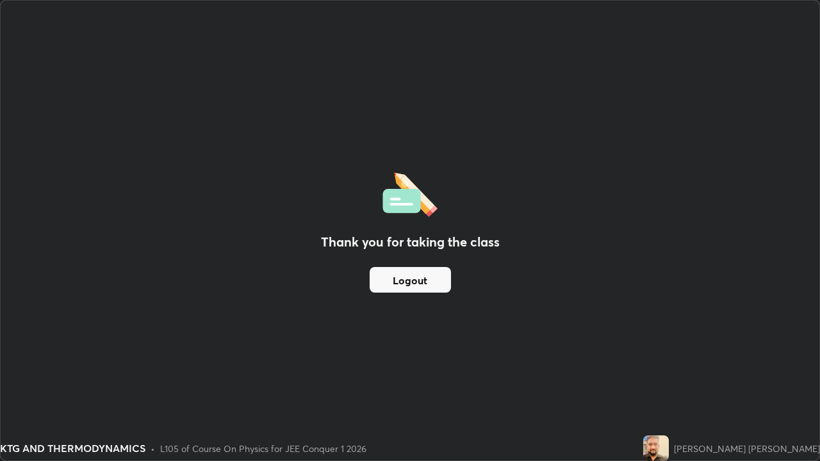
click at [434, 283] on button "Logout" at bounding box center [410, 280] width 81 height 26
click at [443, 280] on button "Logout" at bounding box center [410, 280] width 81 height 26
